Goal: Information Seeking & Learning: Learn about a topic

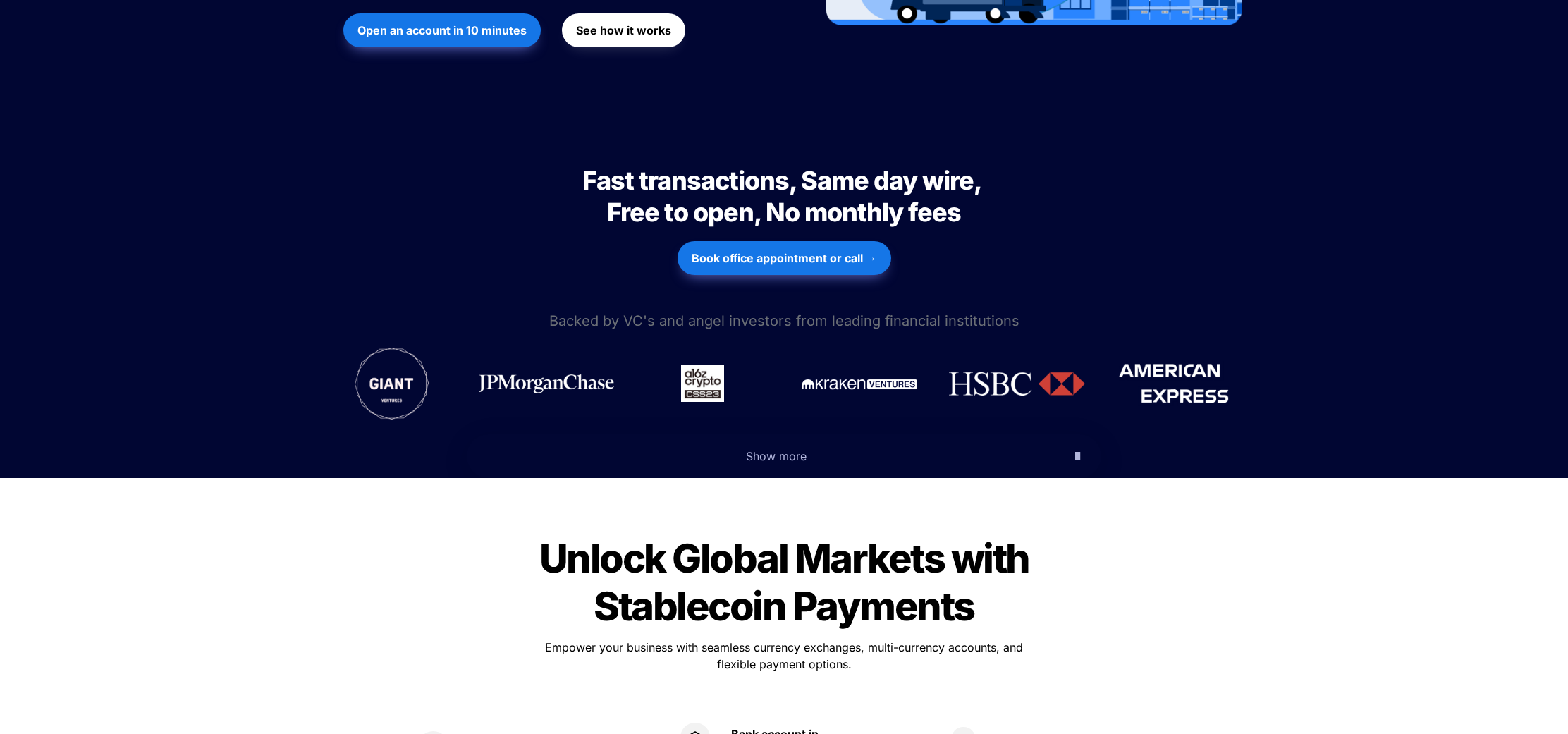
scroll to position [513, 0]
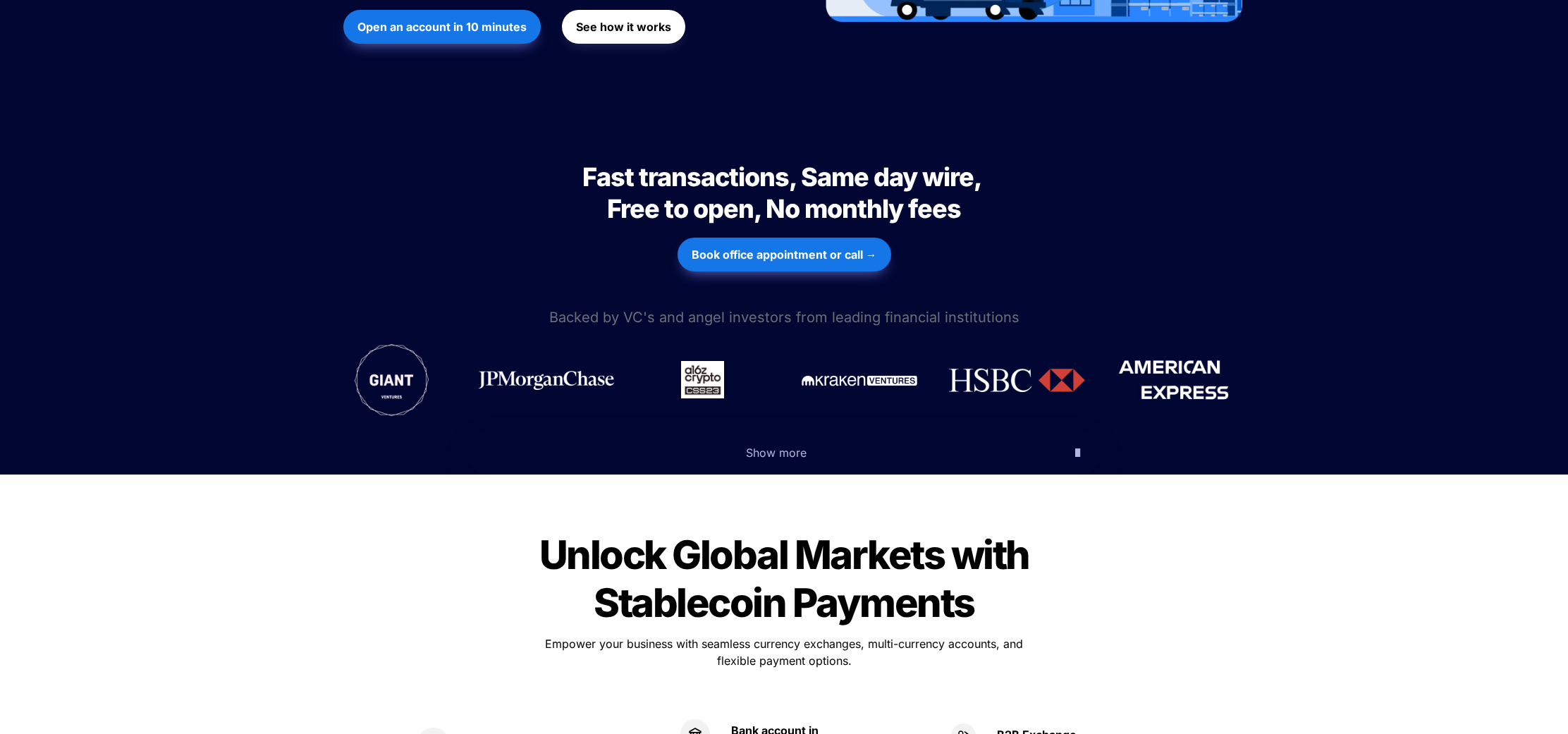
click at [1001, 368] on img at bounding box center [1017, 380] width 136 height 24
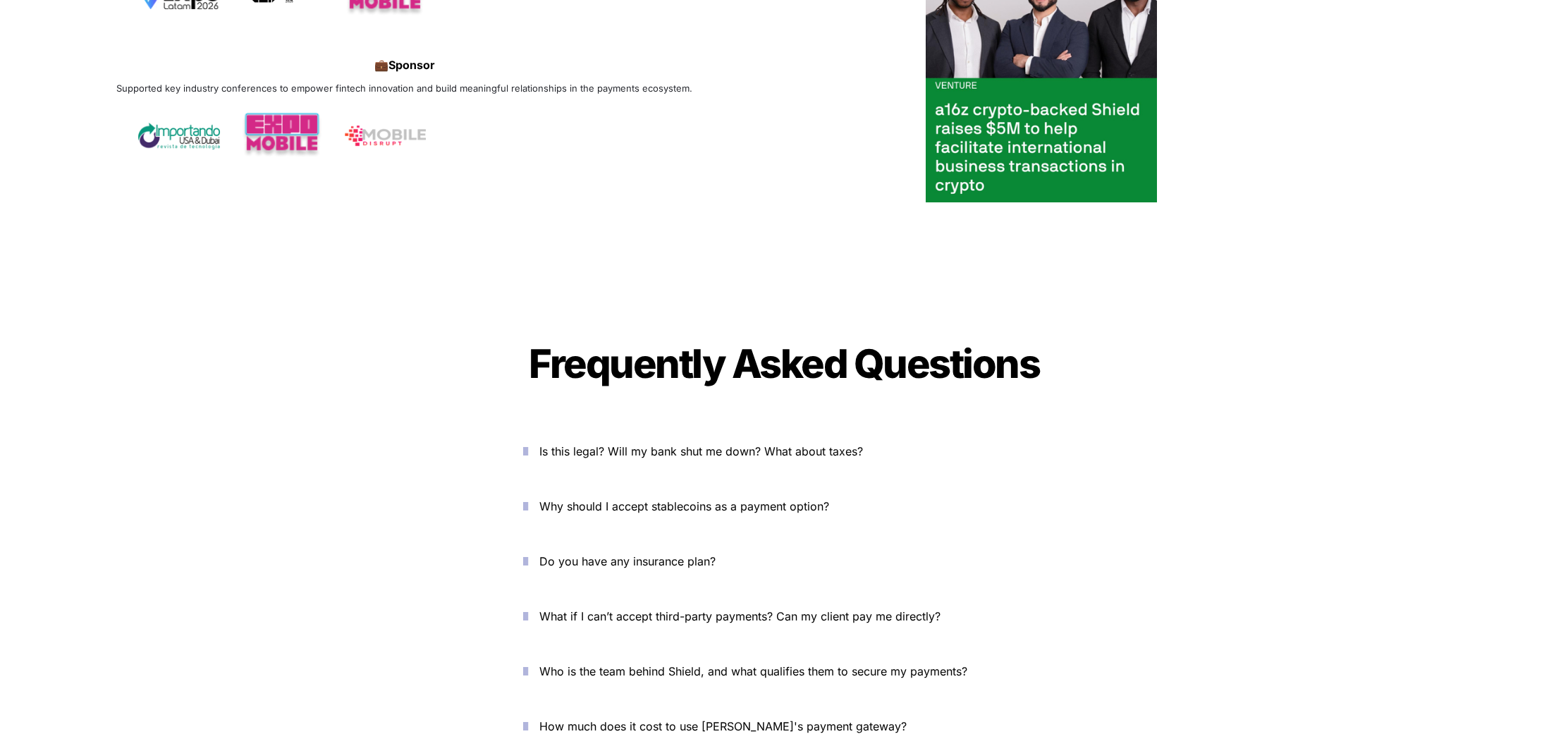
scroll to position [4579, 0]
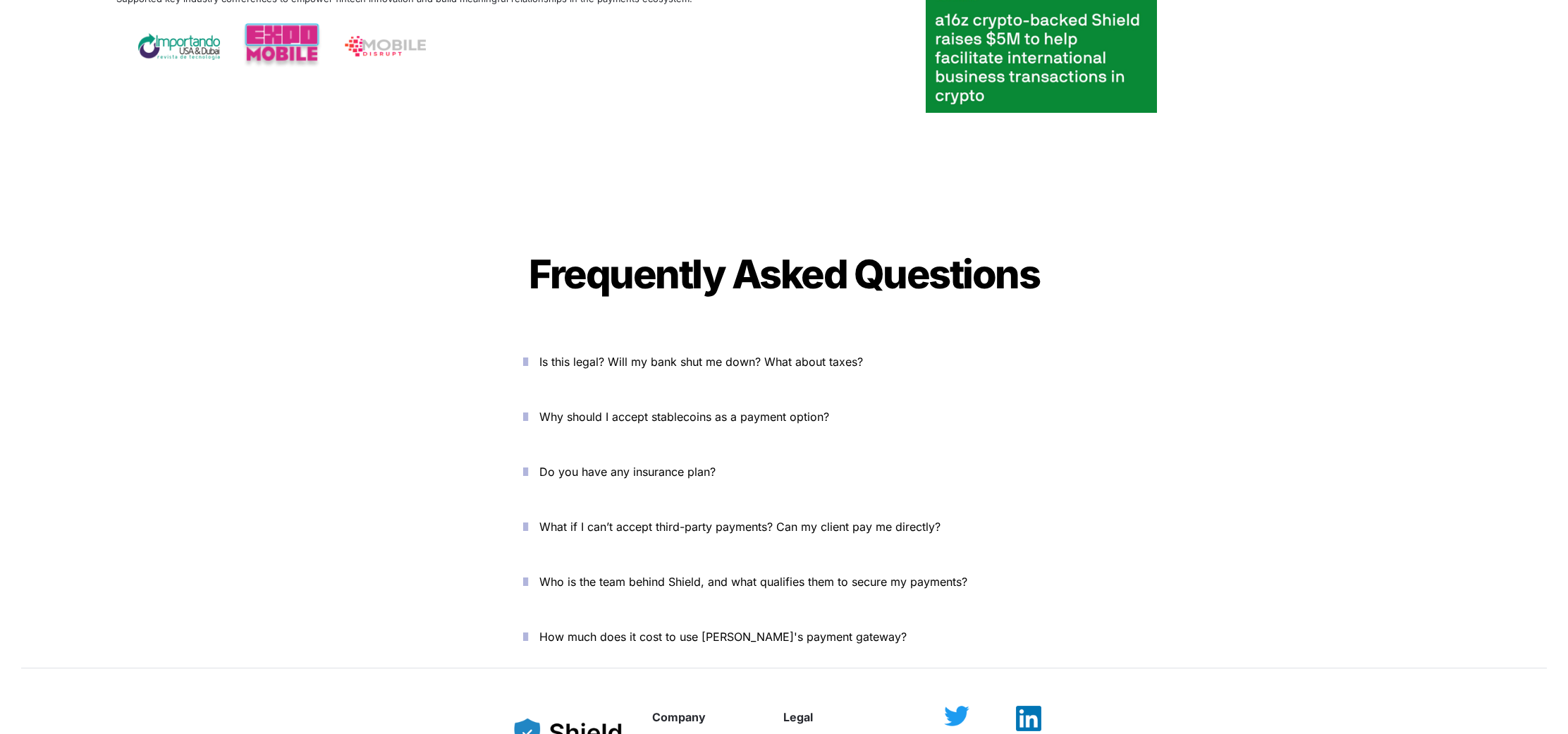
click at [834, 355] on span "Is this legal? Will my bank shut me down? What about taxes?" at bounding box center [701, 362] width 323 height 14
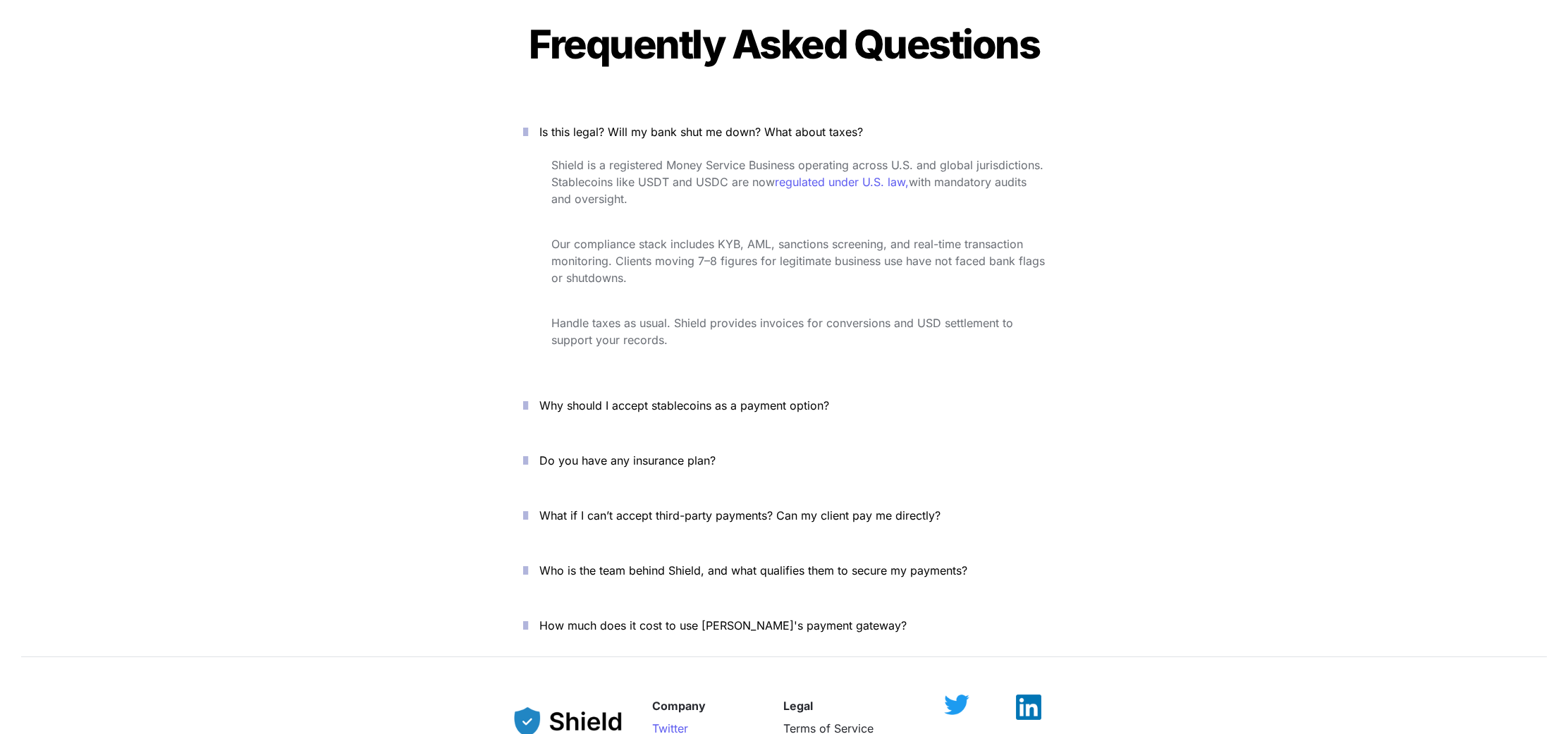
scroll to position [4918, 0]
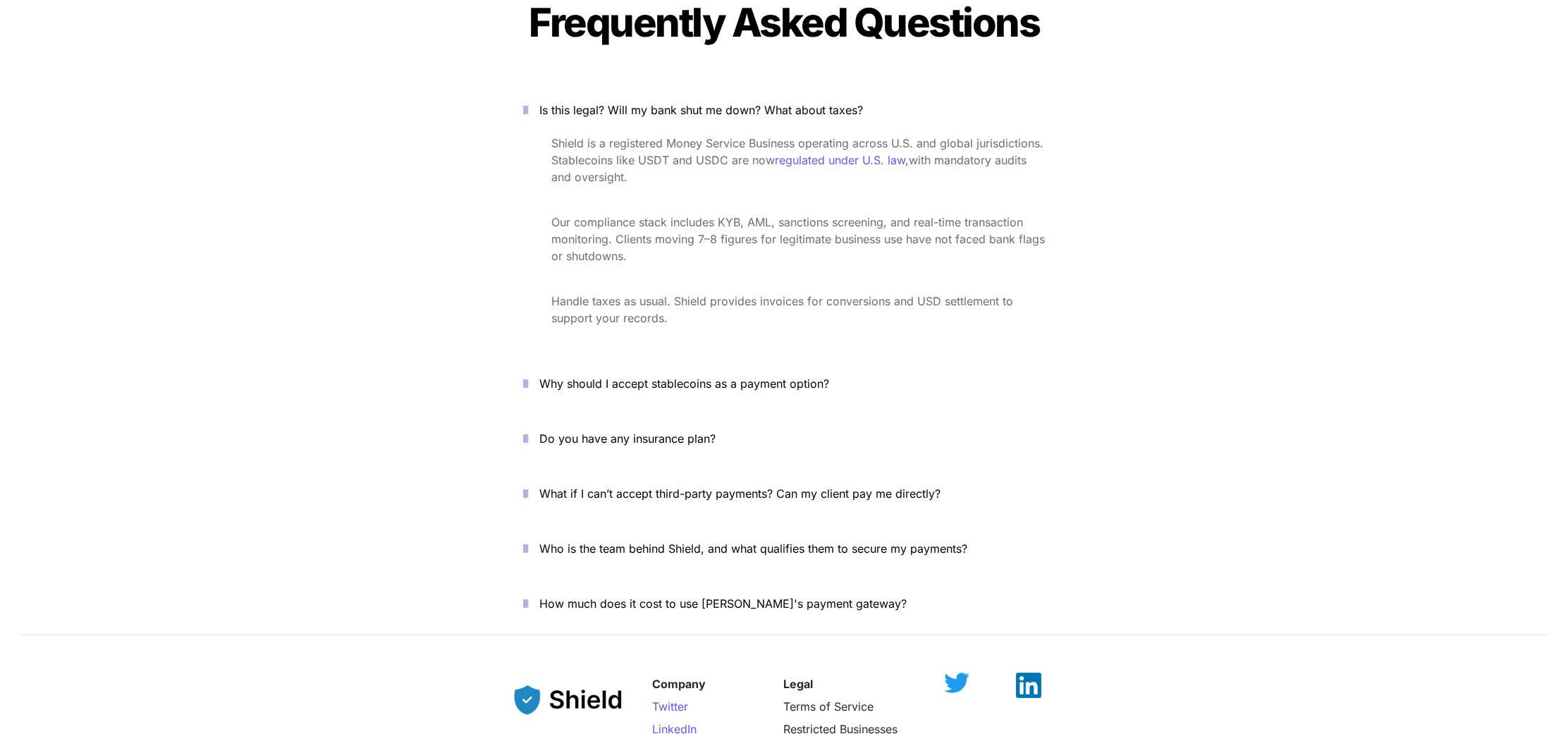
click at [705, 376] on span "Why should I accept stablecoins as a payment option?" at bounding box center [684, 383] width 289 height 14
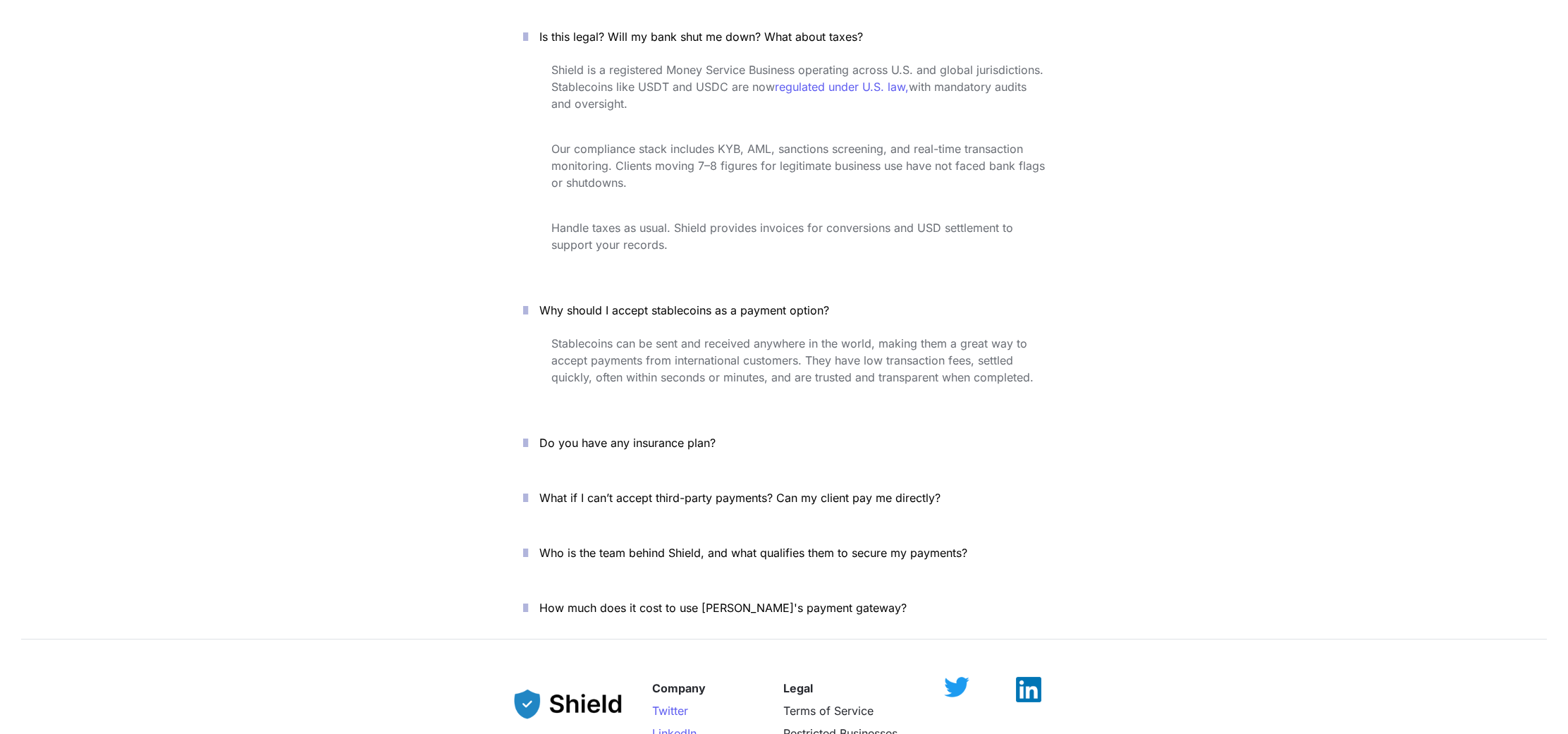
scroll to position [4993, 0]
click at [675, 489] on span "What if I can’t accept third-party payments? Can my client pay me directly?" at bounding box center [740, 496] width 401 height 14
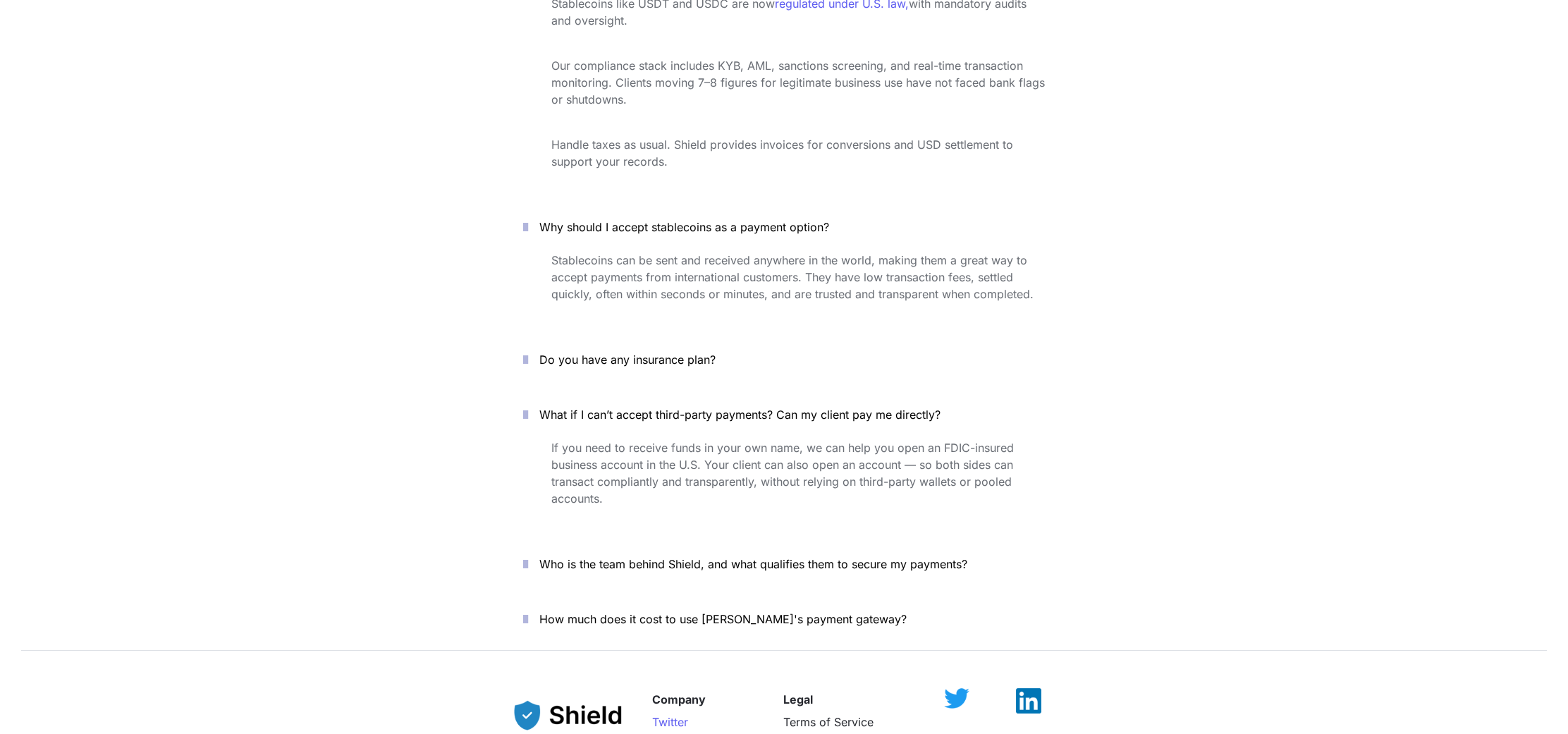
scroll to position [5075, 0]
click at [761, 556] on span "Who is the team behind Shield, and what qualifies them to secure my payments?" at bounding box center [753, 563] width 428 height 14
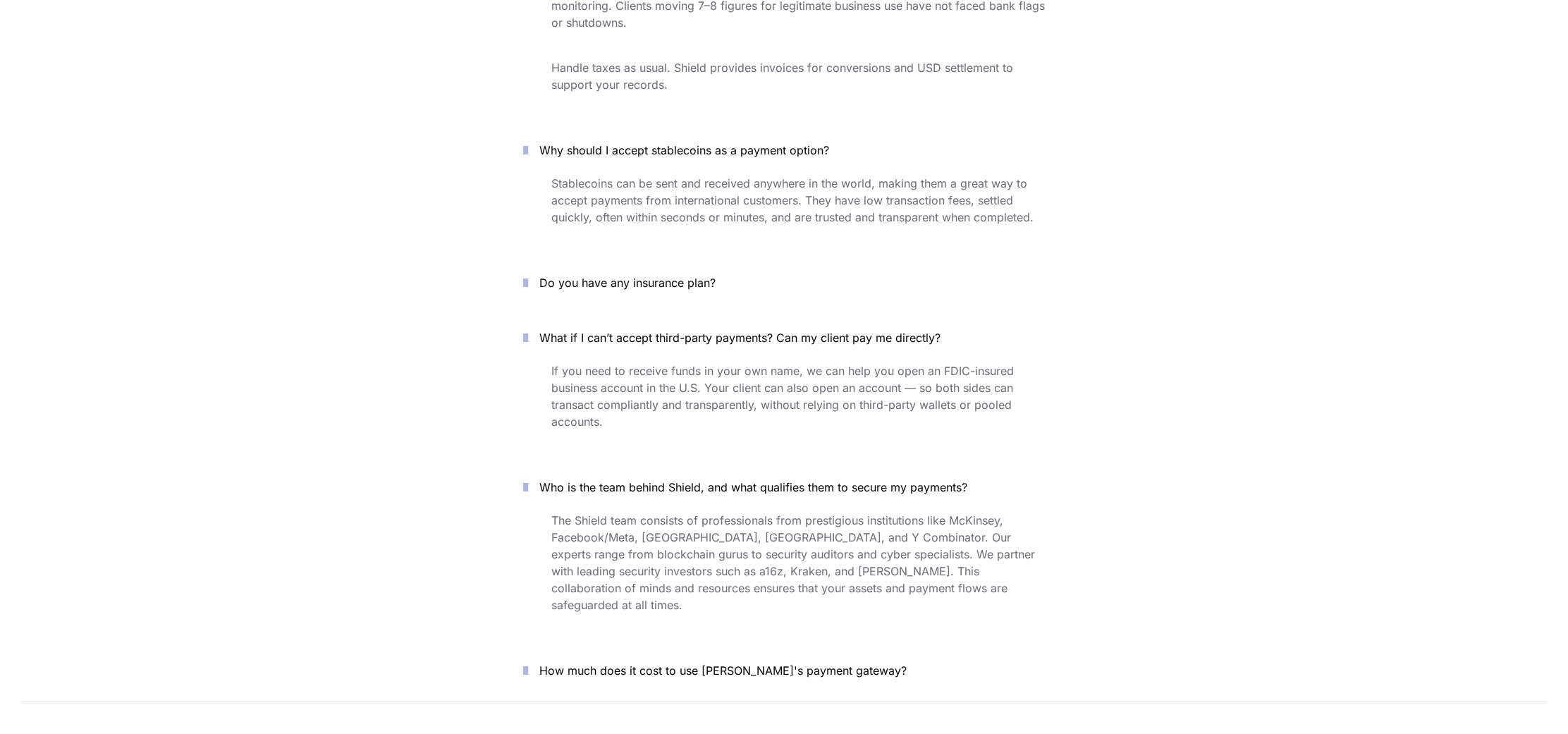
scroll to position [5152, 0]
click at [740, 663] on span "How much does it cost to use Shield's payment gateway?" at bounding box center [723, 670] width 367 height 14
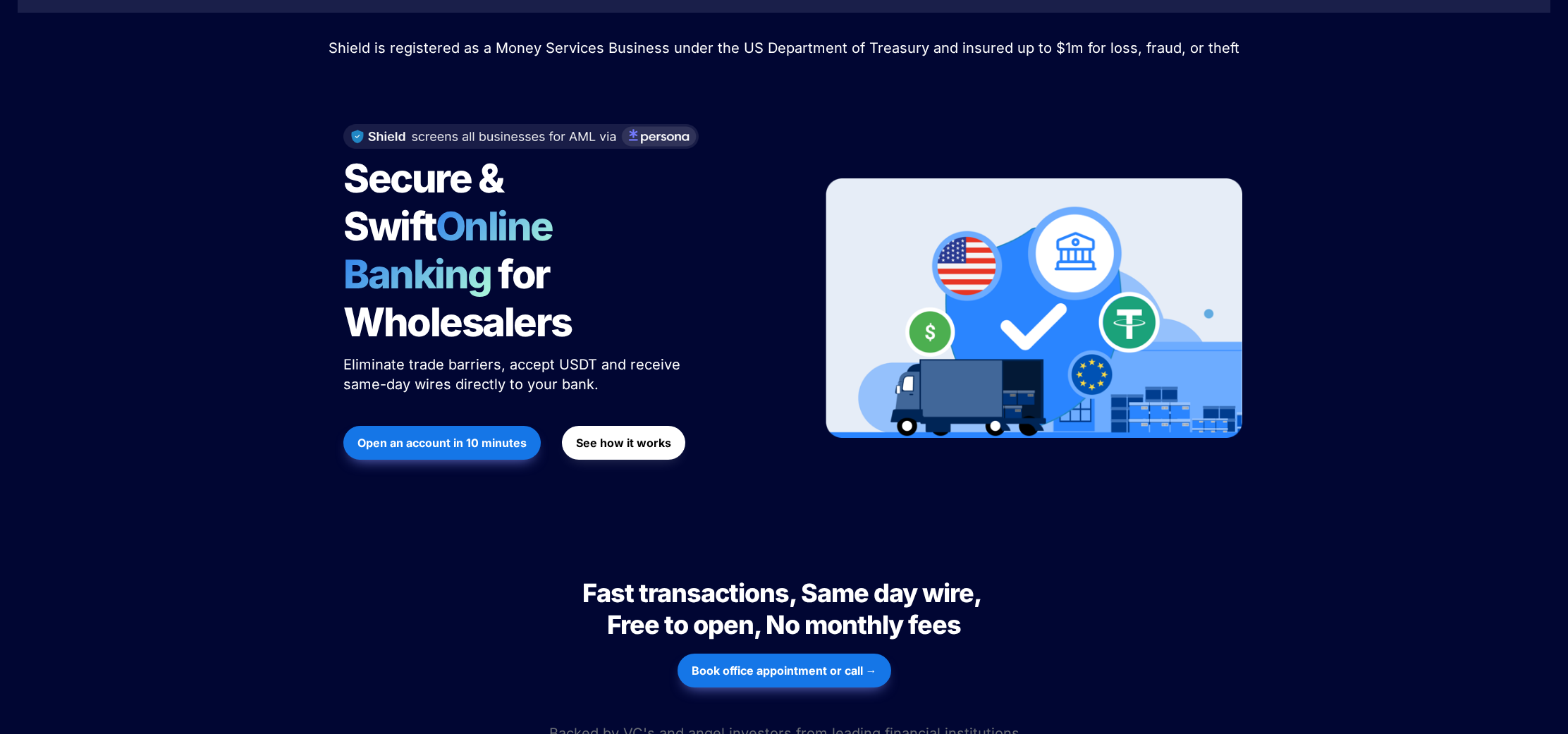
scroll to position [0, 0]
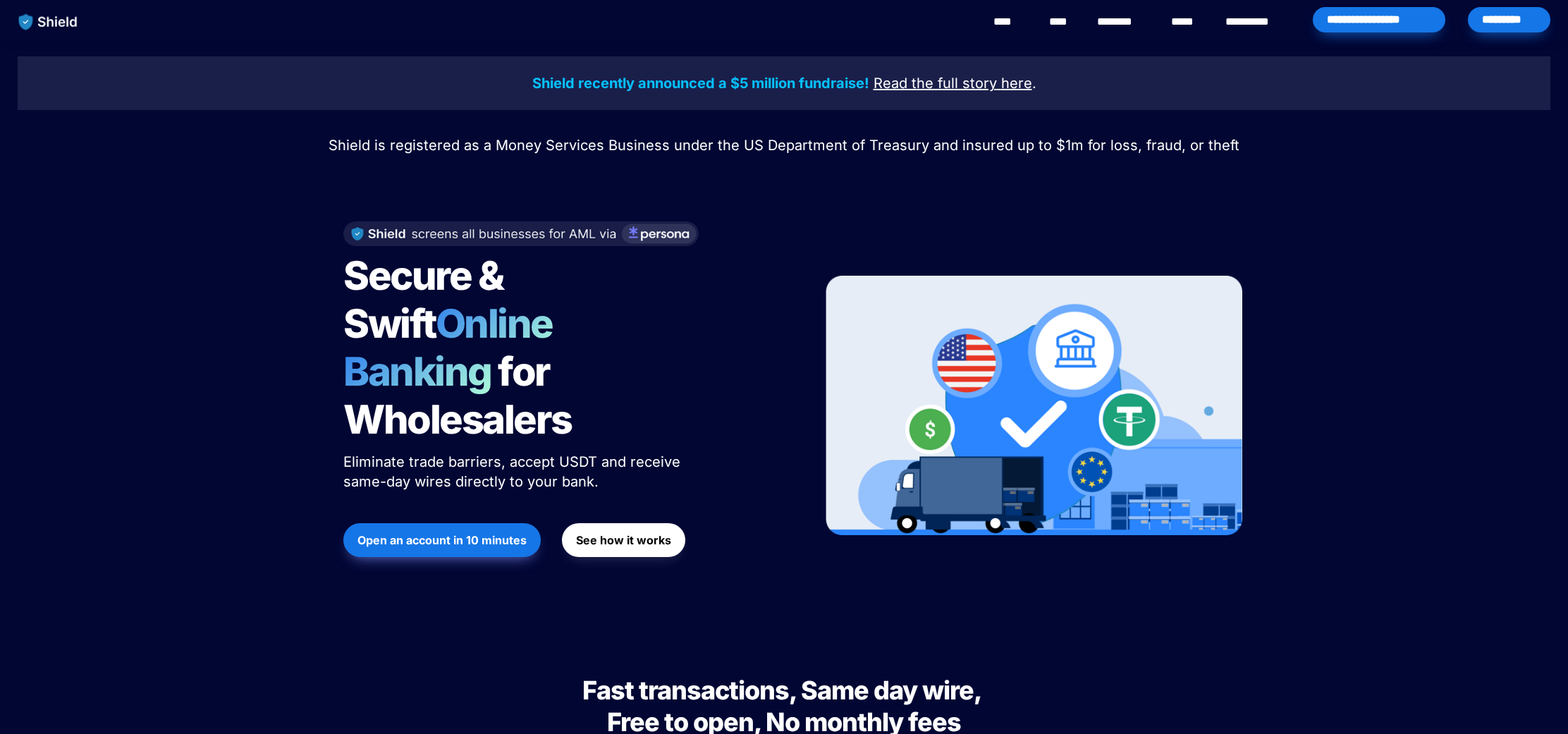
click at [1060, 23] on link "****" at bounding box center [1061, 21] width 24 height 17
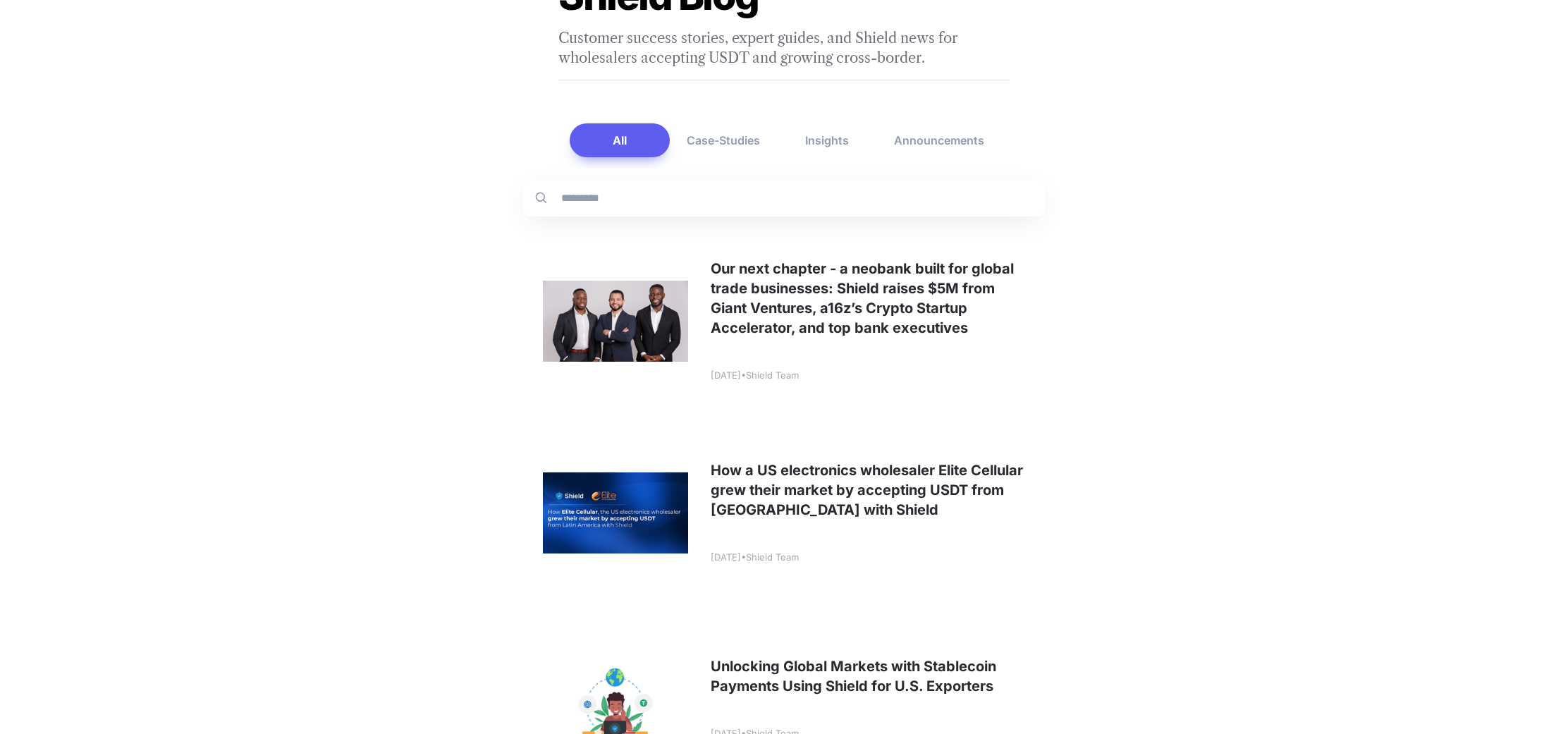
scroll to position [129, 0]
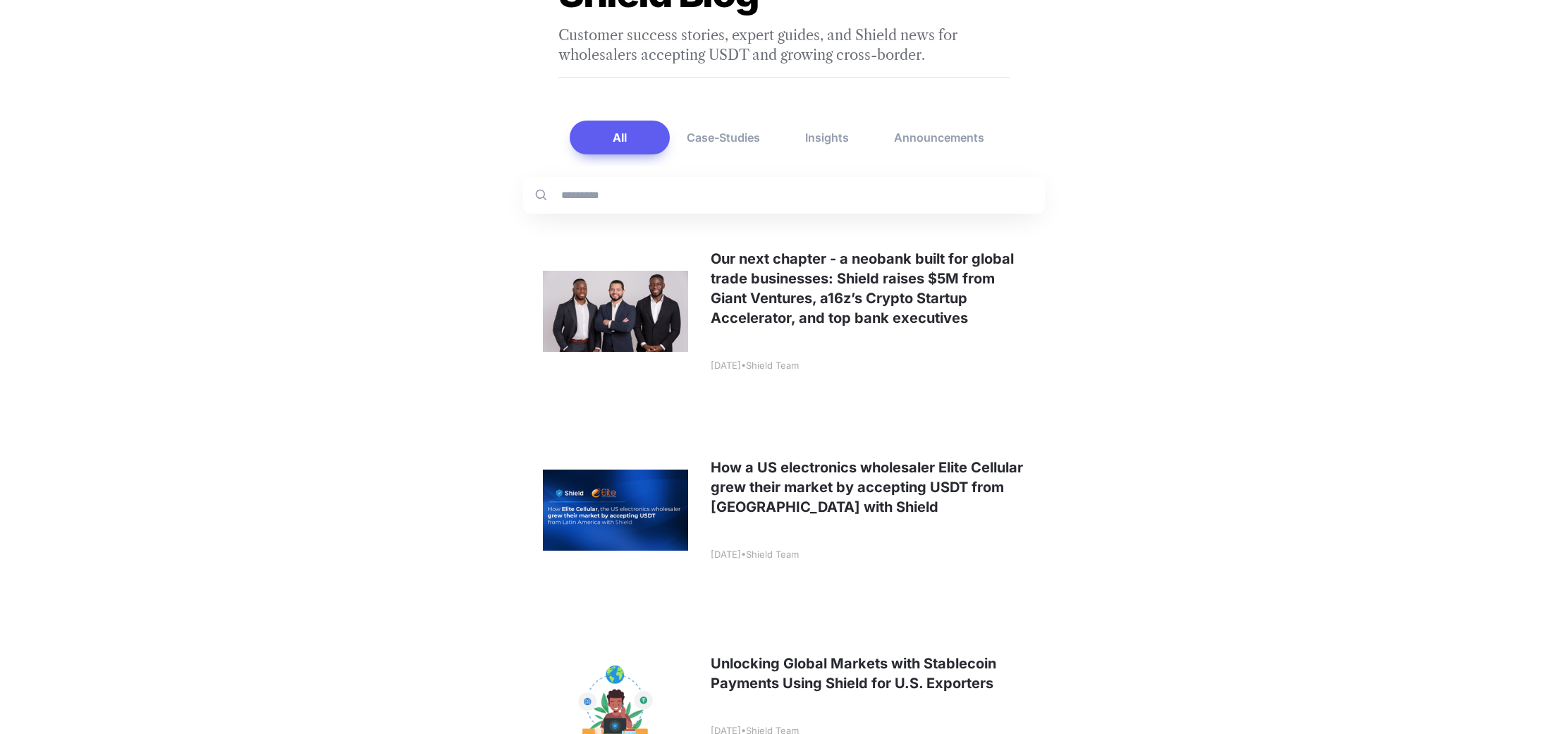
click at [801, 270] on link at bounding box center [784, 311] width 522 height 186
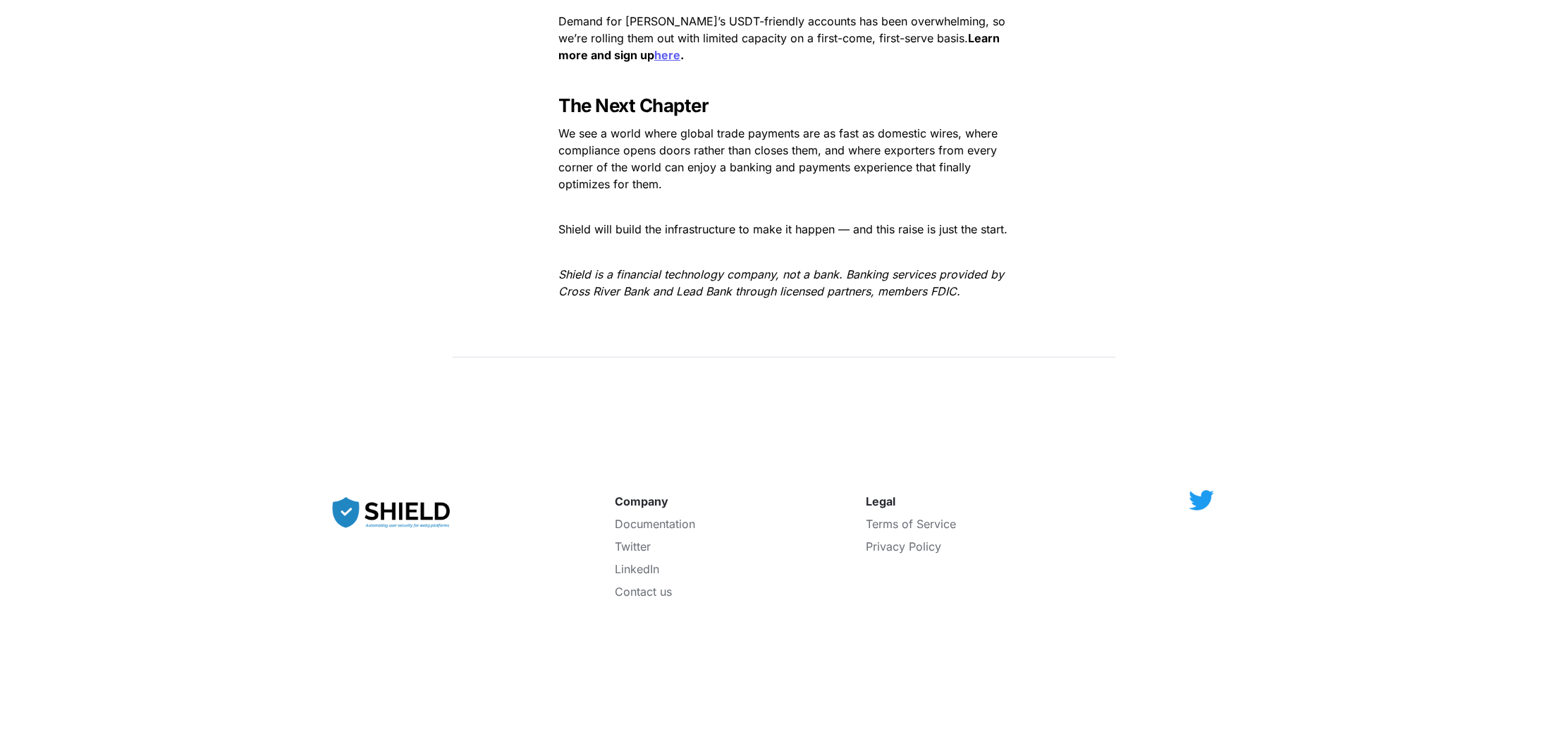
scroll to position [2432, 0]
